Goal: Information Seeking & Learning: Learn about a topic

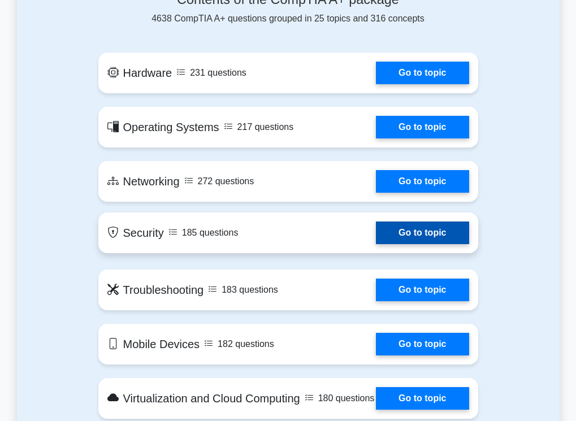
scroll to position [622, 0]
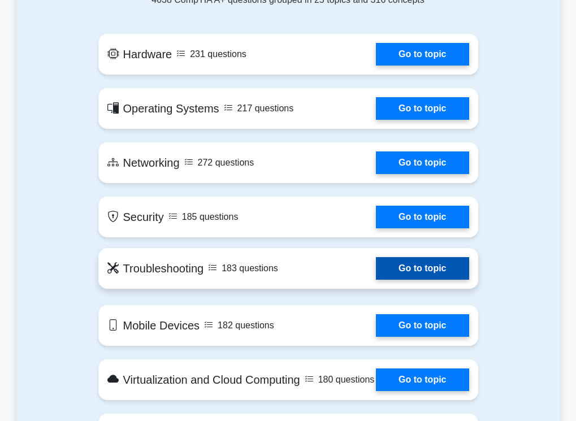
click at [415, 257] on link "Go to topic" at bounding box center [422, 268] width 93 height 23
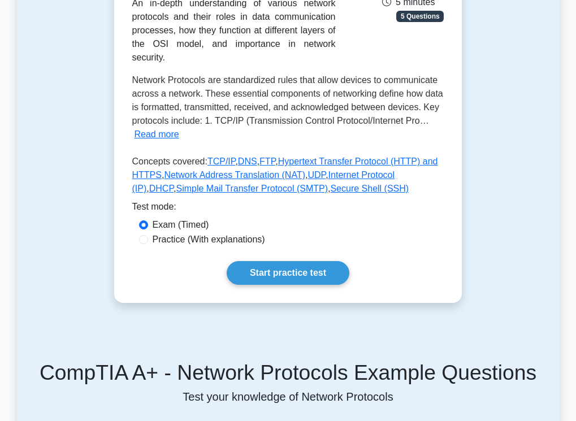
scroll to position [113, 0]
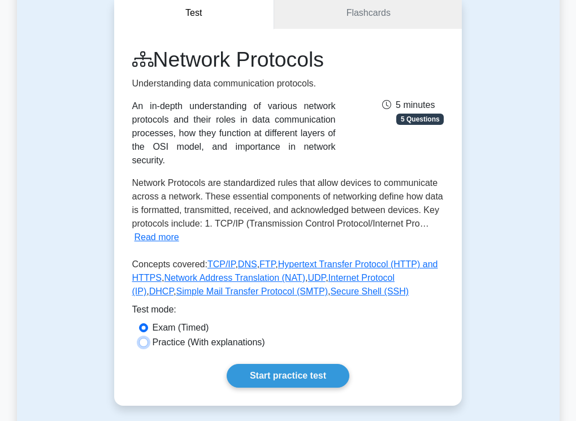
click at [145, 347] on input "Practice (With explanations)" at bounding box center [143, 342] width 9 height 9
radio input "true"
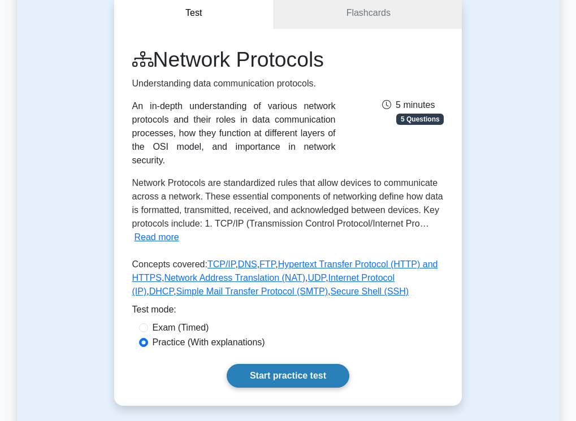
click at [278, 388] on link "Start practice test" at bounding box center [288, 376] width 123 height 24
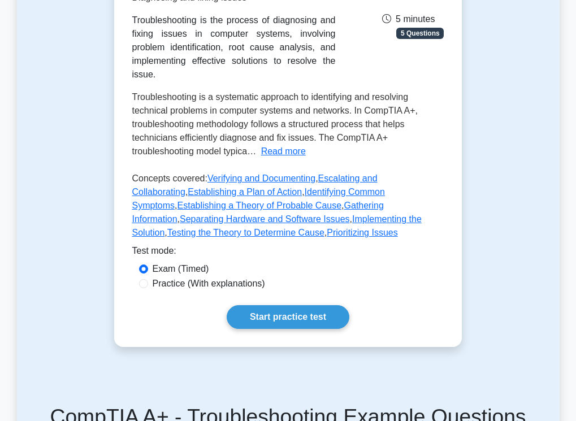
scroll to position [187, 0]
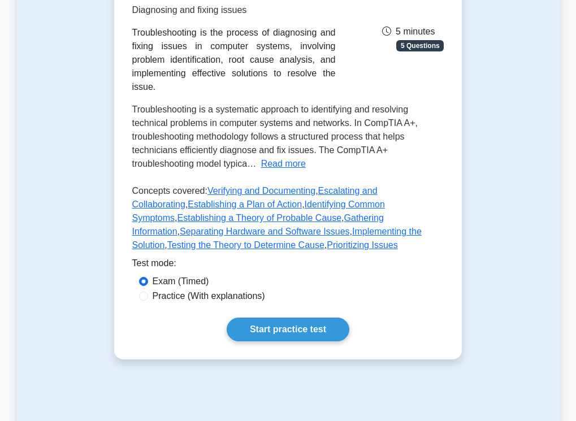
click at [150, 290] on div "Practice (With explanations)" at bounding box center [288, 297] width 299 height 14
click at [148, 292] on input "Practice (With explanations)" at bounding box center [143, 296] width 9 height 9
radio input "true"
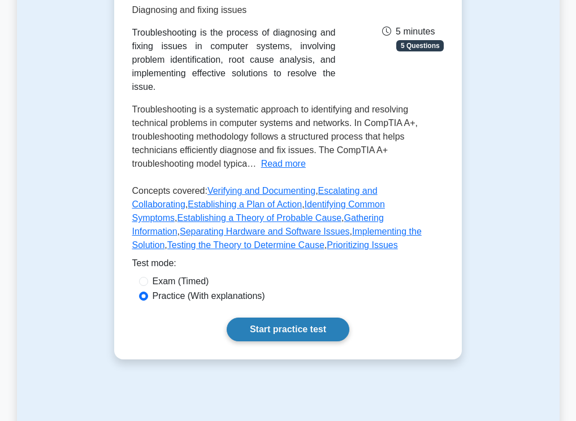
click at [281, 326] on link "Start practice test" at bounding box center [288, 330] width 123 height 24
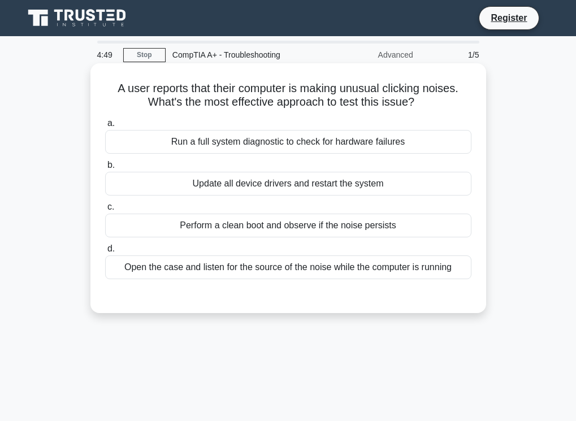
click at [231, 180] on div "Update all device drivers and restart the system" at bounding box center [288, 184] width 366 height 24
click at [137, 183] on div "Update all device drivers and restart the system" at bounding box center [288, 184] width 366 height 24
click at [105, 169] on input "b. Update all device drivers and restart the system" at bounding box center [105, 165] width 0 height 7
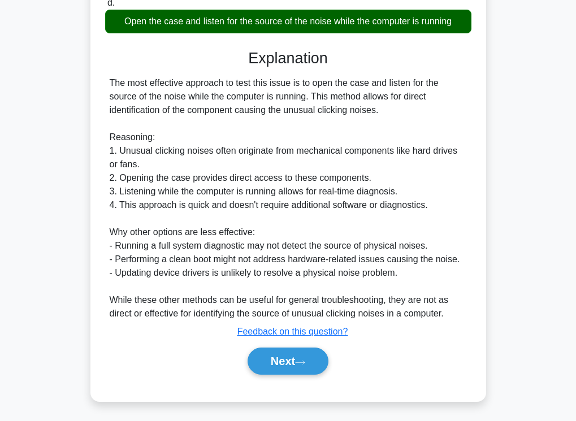
scroll to position [250, 0]
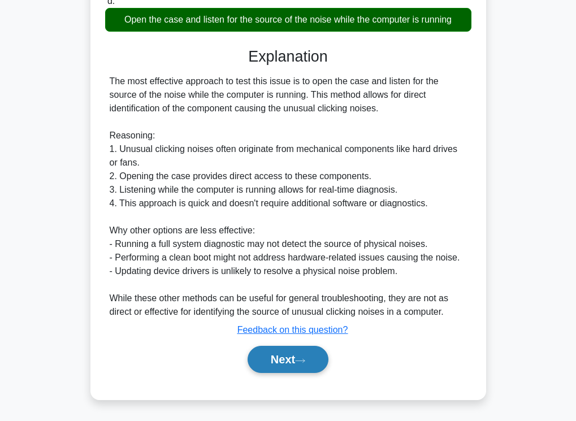
click at [279, 357] on button "Next" at bounding box center [288, 359] width 81 height 27
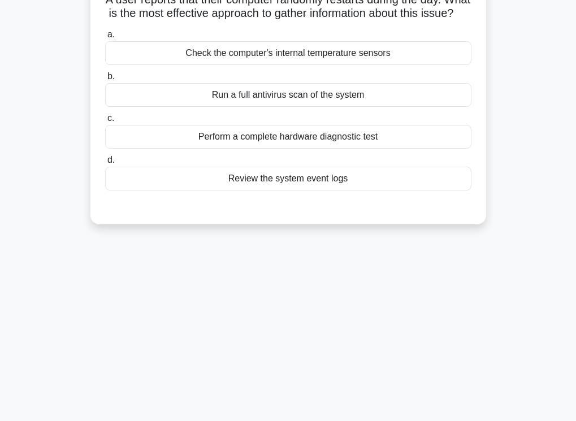
scroll to position [20, 0]
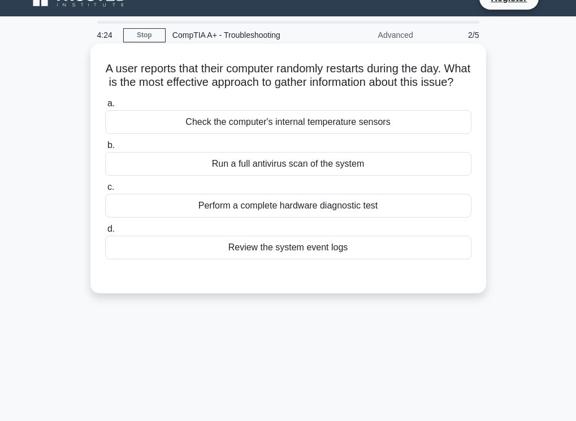
click at [294, 218] on div "Perform a complete hardware diagnostic test" at bounding box center [288, 206] width 366 height 24
click at [105, 191] on input "c. Perform a complete hardware diagnostic test" at bounding box center [105, 187] width 0 height 7
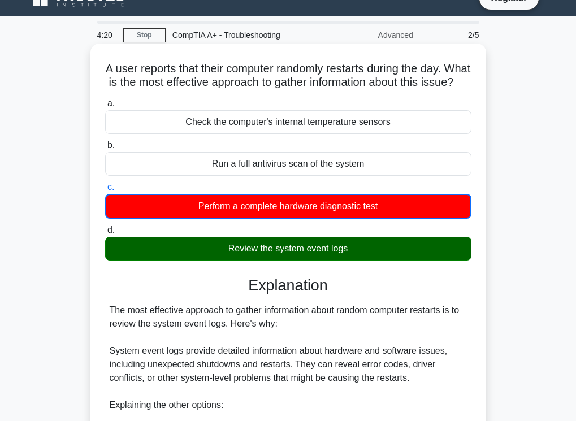
scroll to position [304, 0]
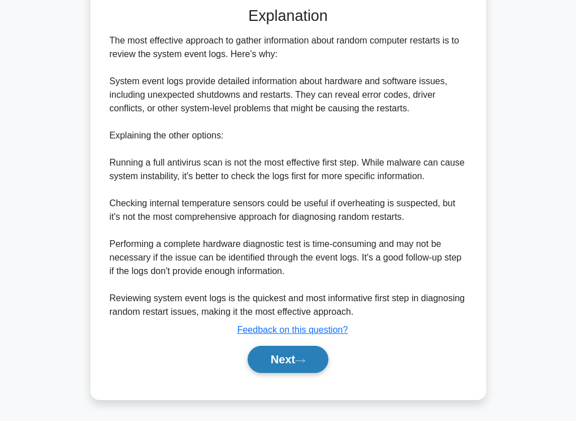
click at [299, 355] on button "Next" at bounding box center [288, 359] width 81 height 27
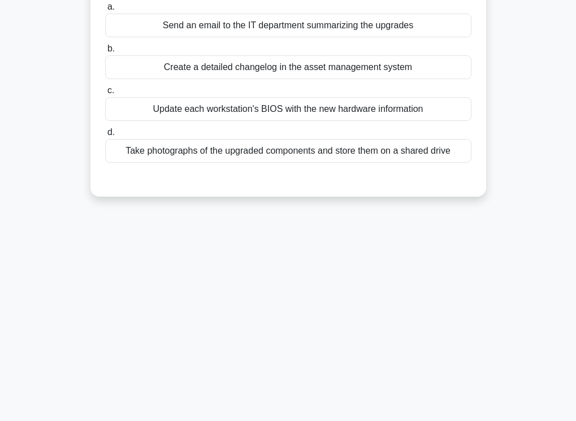
scroll to position [0, 0]
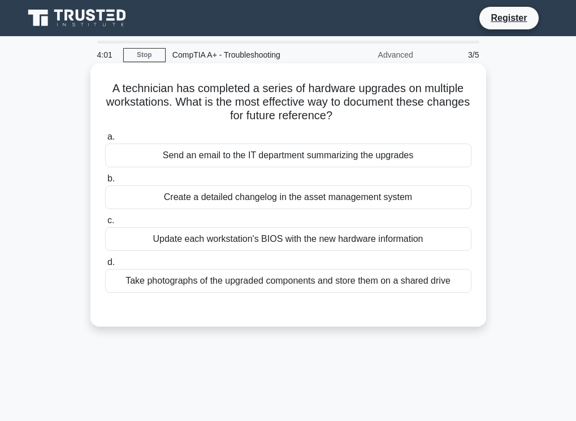
click at [303, 205] on div "Create a detailed changelog in the asset management system" at bounding box center [288, 197] width 366 height 24
click at [105, 183] on input "b. Create a detailed changelog in the asset management system" at bounding box center [105, 178] width 0 height 7
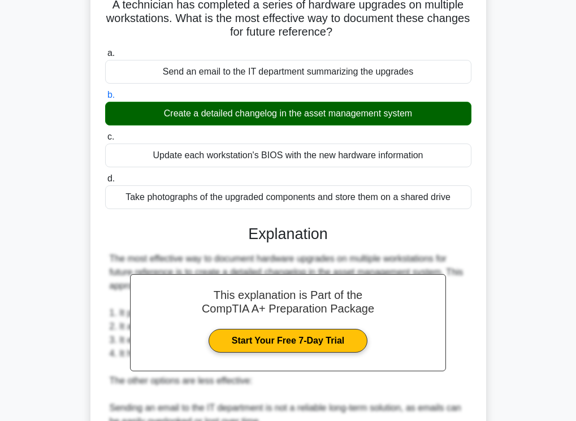
scroll to position [283, 0]
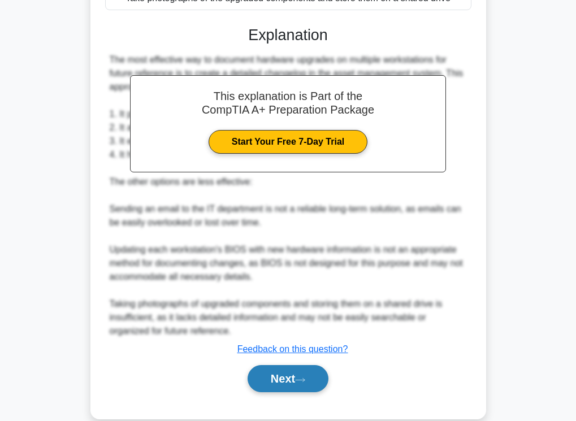
click at [290, 379] on button "Next" at bounding box center [288, 378] width 81 height 27
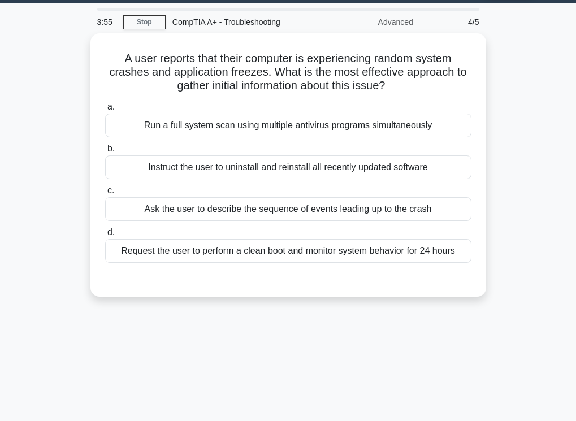
scroll to position [20, 0]
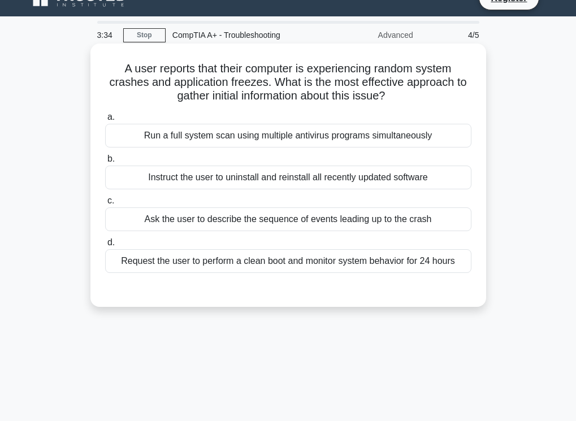
click at [292, 140] on div "Run a full system scan using multiple antivirus programs simultaneously" at bounding box center [288, 136] width 366 height 24
click at [105, 121] on input "a. Run a full system scan using multiple antivirus programs simultaneously" at bounding box center [105, 117] width 0 height 7
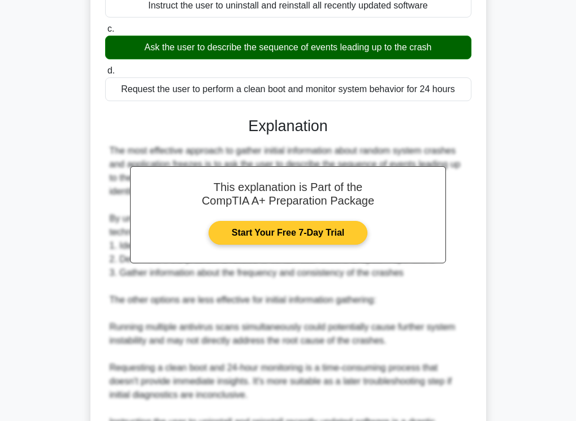
scroll to position [386, 0]
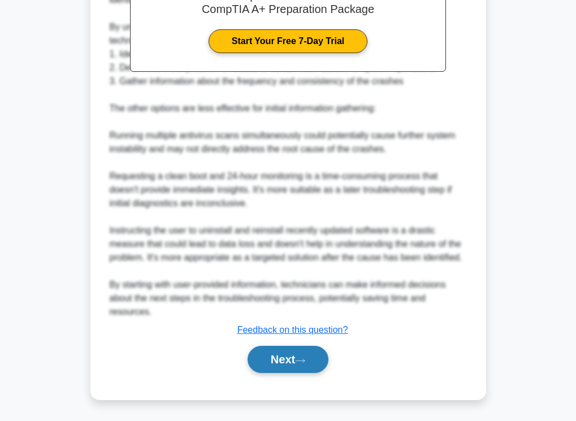
click at [288, 355] on button "Next" at bounding box center [288, 359] width 81 height 27
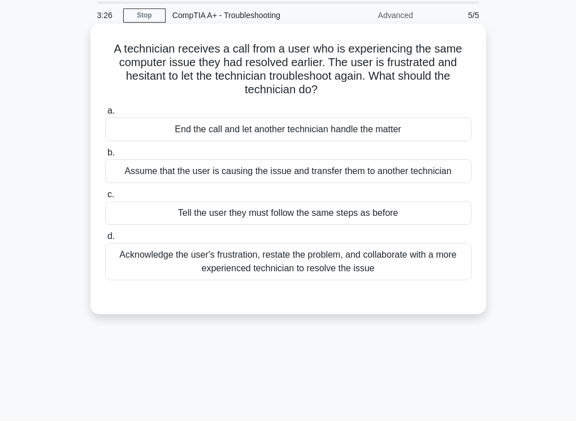
scroll to position [20, 0]
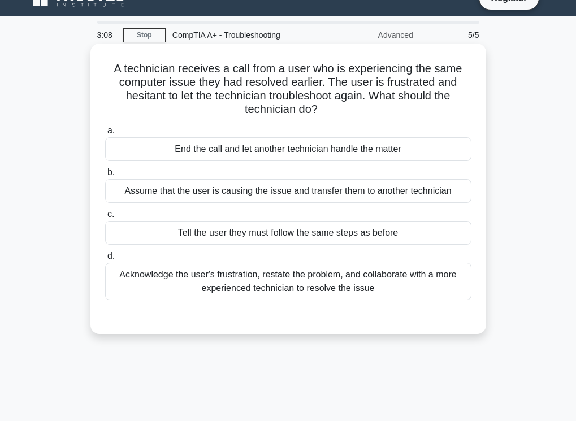
click at [331, 288] on div "Acknowledge the user's frustration, restate the problem, and collaborate with a…" at bounding box center [288, 281] width 366 height 37
click at [105, 260] on input "d. Acknowledge the user's frustration, restate the problem, and collaborate wit…" at bounding box center [105, 256] width 0 height 7
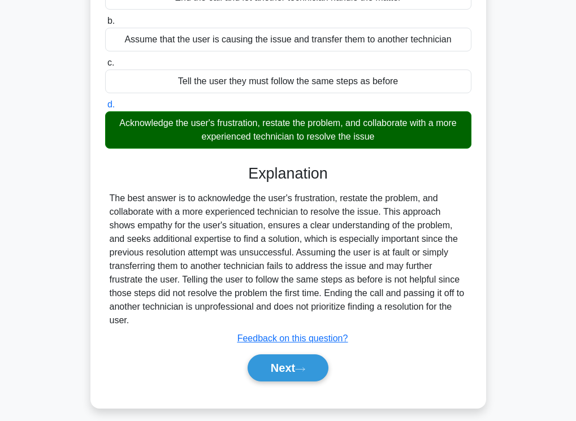
scroll to position [189, 0]
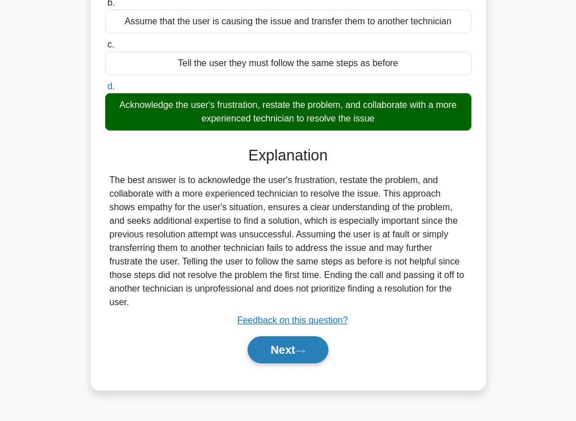
click at [304, 337] on button "Next" at bounding box center [288, 350] width 81 height 27
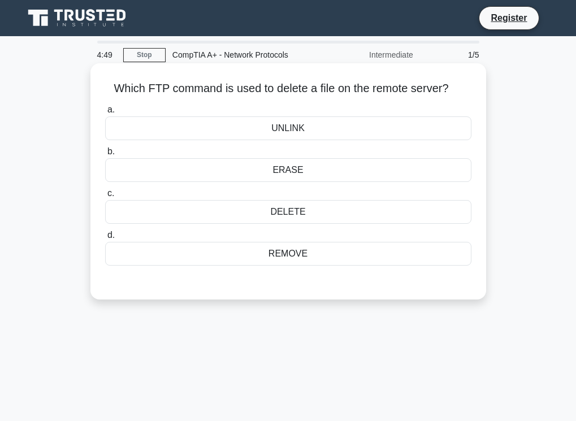
click at [321, 205] on div "DELETE" at bounding box center [288, 212] width 366 height 24
click at [105, 197] on input "c. DELETE" at bounding box center [105, 193] width 0 height 7
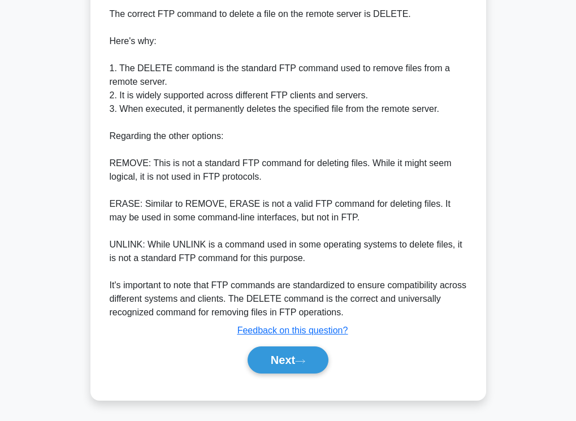
scroll to position [303, 0]
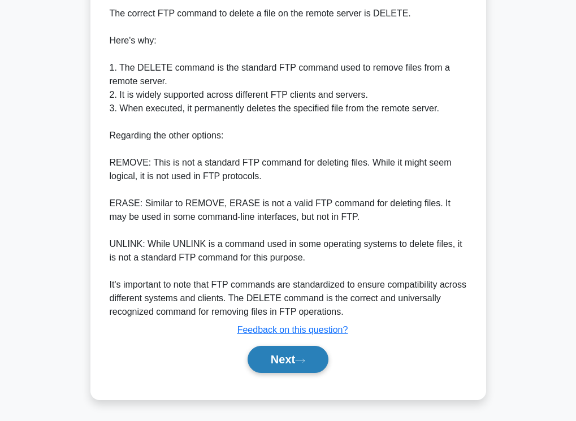
click at [278, 361] on button "Next" at bounding box center [288, 359] width 81 height 27
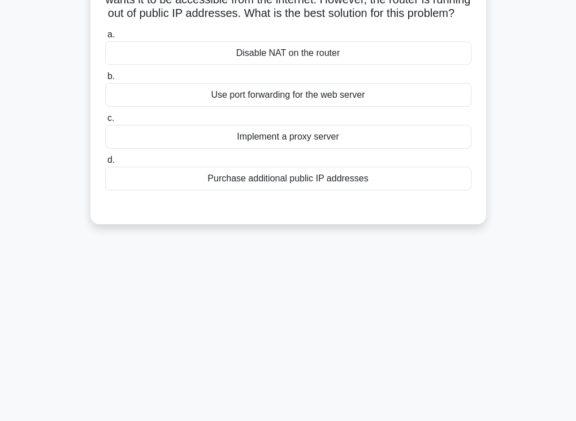
scroll to position [20, 0]
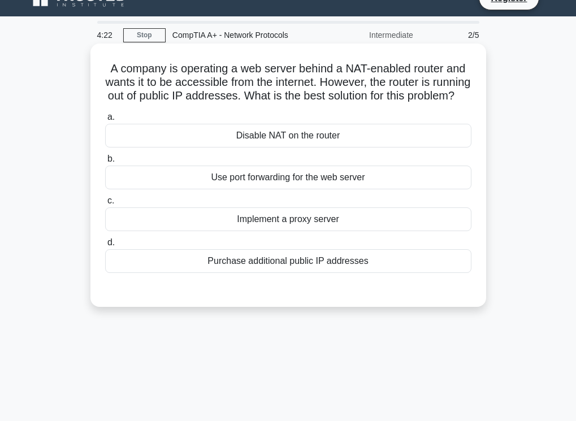
click at [281, 231] on div "Implement a proxy server" at bounding box center [288, 220] width 366 height 24
click at [105, 205] on input "c. Implement a proxy server" at bounding box center [105, 200] width 0 height 7
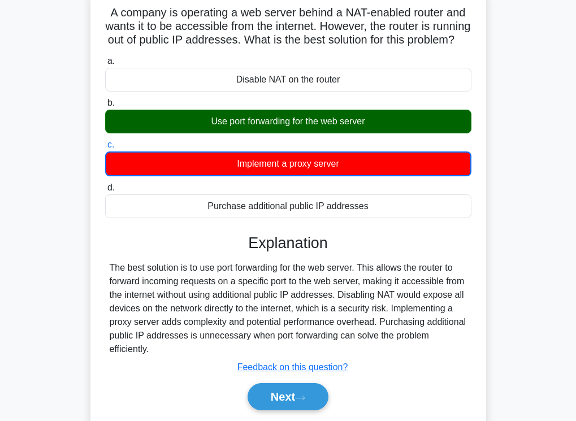
scroll to position [189, 0]
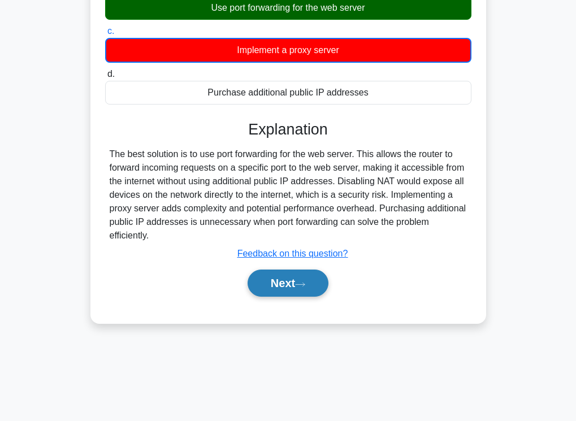
click at [295, 297] on button "Next" at bounding box center [288, 283] width 81 height 27
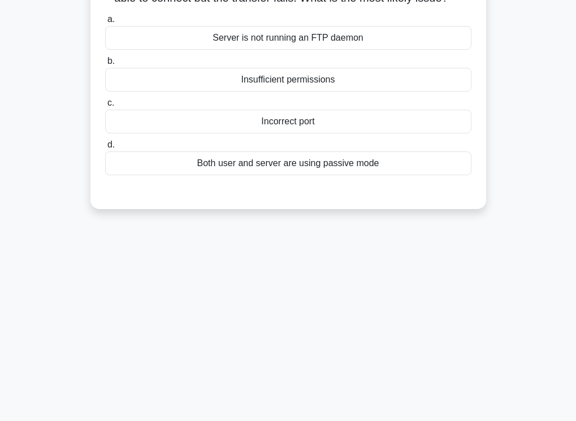
scroll to position [20, 0]
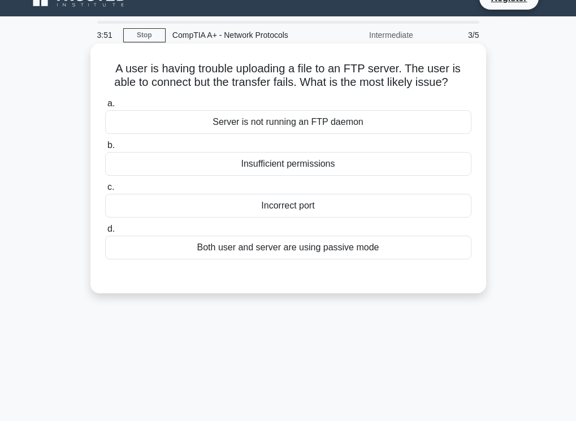
click at [281, 125] on div "Server is not running an FTP daemon" at bounding box center [288, 122] width 366 height 24
click at [105, 107] on input "a. Server is not running an FTP daemon" at bounding box center [105, 103] width 0 height 7
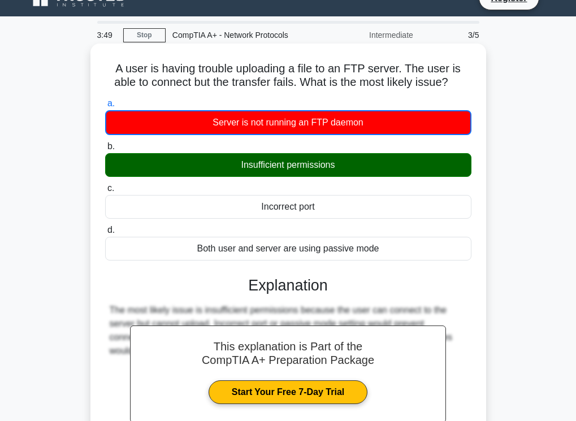
scroll to position [189, 0]
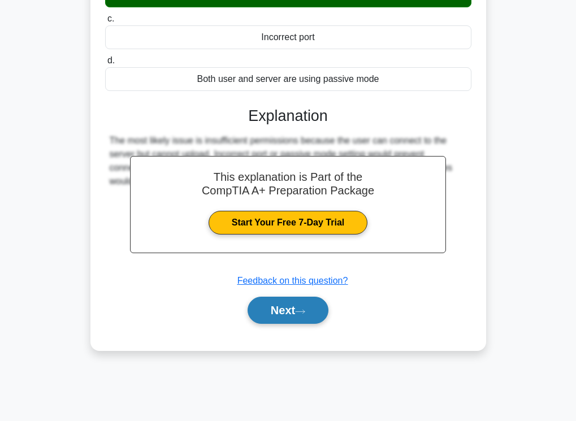
click at [284, 314] on button "Next" at bounding box center [288, 310] width 81 height 27
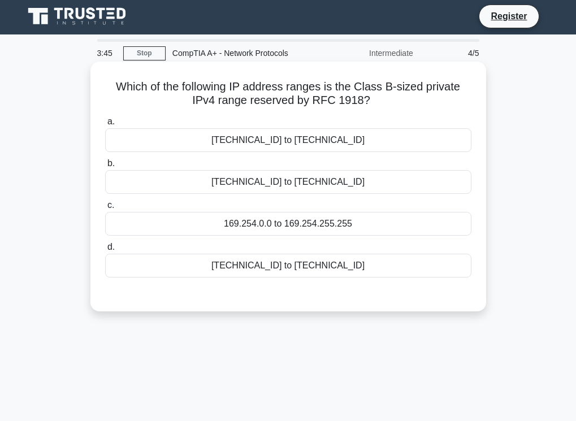
scroll to position [0, 0]
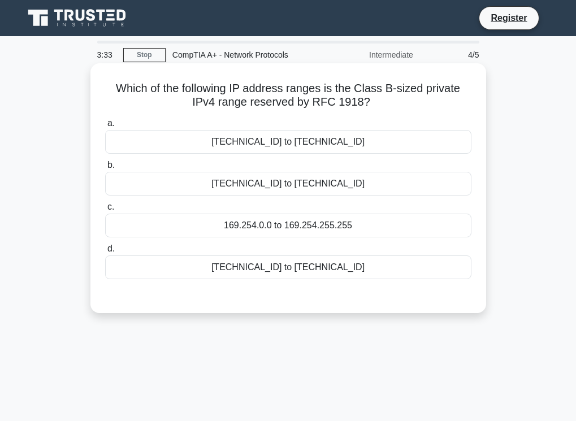
click at [293, 221] on div "169.254.0.0 to 169.254.255.255" at bounding box center [288, 226] width 366 height 24
click at [105, 211] on input "c. 169.254.0.0 to 169.254.255.255" at bounding box center [105, 207] width 0 height 7
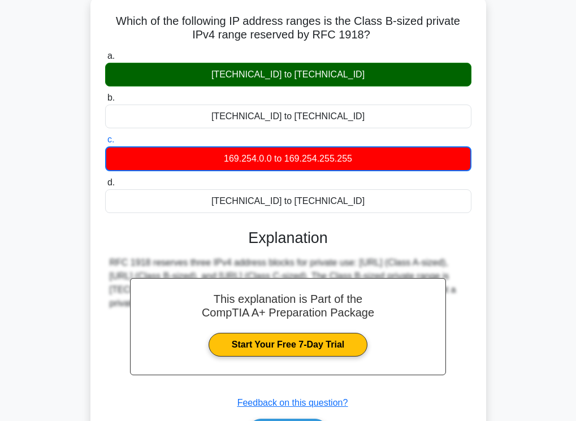
scroll to position [189, 0]
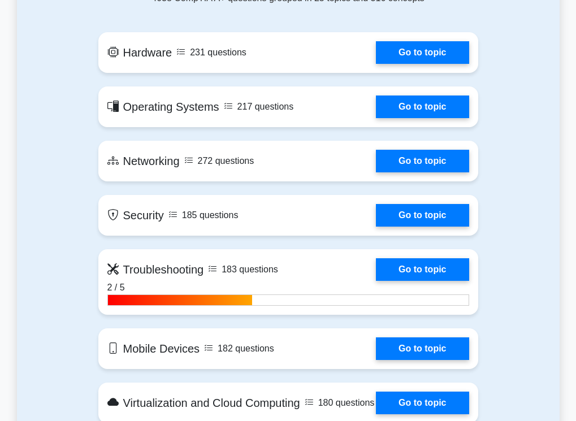
scroll to position [622, 0]
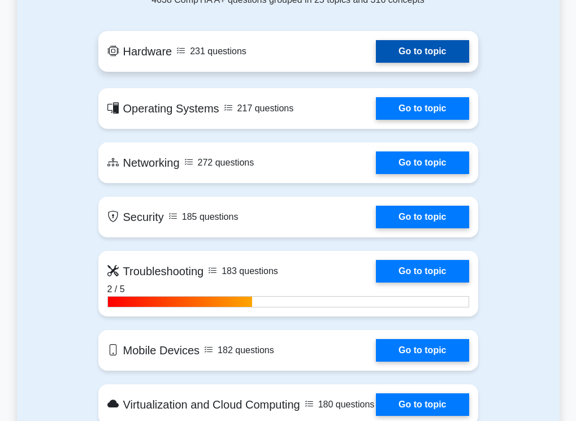
click at [376, 40] on link "Go to topic" at bounding box center [422, 51] width 93 height 23
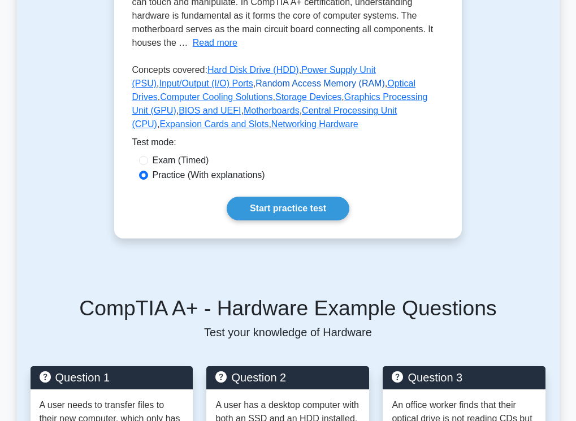
scroll to position [396, 0]
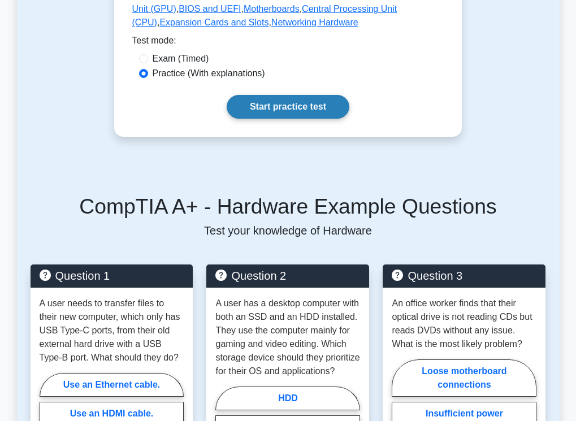
click at [273, 106] on link "Start practice test" at bounding box center [288, 107] width 123 height 24
